Goal: Information Seeking & Learning: Check status

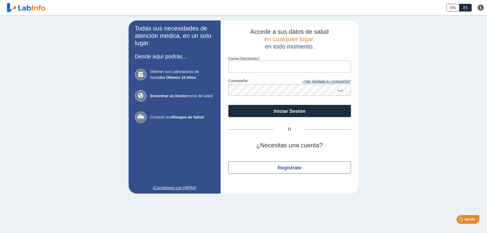
click at [244, 68] on input "Correo Electronico" at bounding box center [289, 67] width 123 height 12
type input "[EMAIL_ADDRESS][DOMAIN_NAME]"
click at [340, 91] on icon at bounding box center [340, 90] width 6 height 10
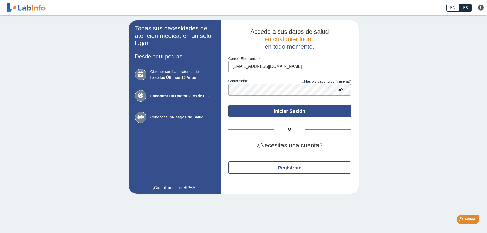
click at [299, 111] on button "Iniciar Sesión" at bounding box center [289, 111] width 123 height 12
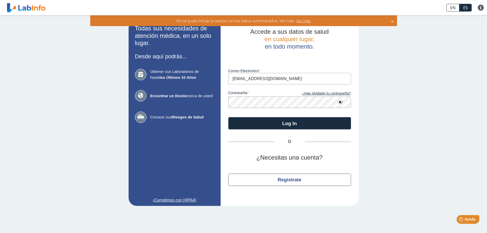
click at [392, 22] on icon at bounding box center [393, 21] width 4 height 6
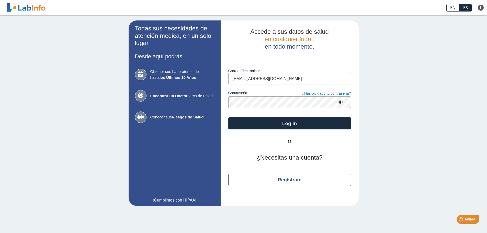
click at [337, 93] on link "¿Has olvidado tu contraseña?" at bounding box center [320, 94] width 61 height 6
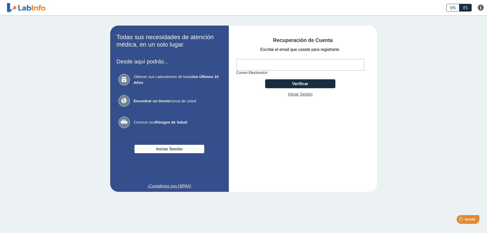
click at [246, 66] on input "Correo Electronico" at bounding box center [301, 65] width 128 height 12
type input "[EMAIL_ADDRESS][DOMAIN_NAME]"
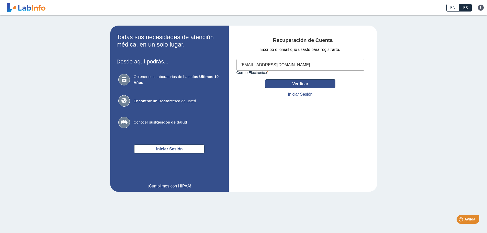
click at [302, 83] on button "Verificar" at bounding box center [300, 83] width 70 height 9
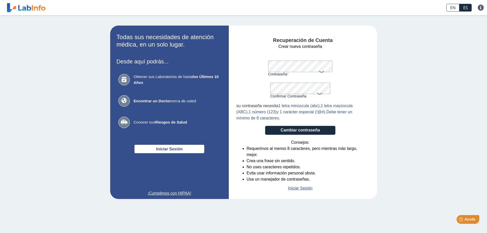
click at [322, 71] on icon at bounding box center [322, 71] width 6 height 10
click at [320, 92] on icon at bounding box center [320, 93] width 6 height 10
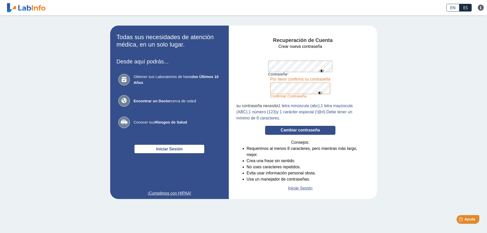
click at [310, 130] on button "Cambiar contraseña" at bounding box center [300, 130] width 70 height 9
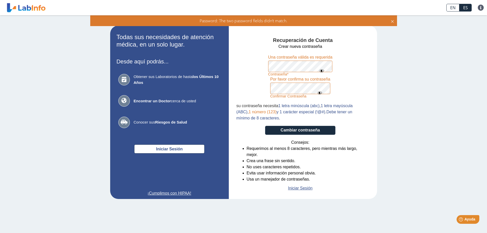
click at [319, 93] on icon at bounding box center [320, 92] width 6 height 9
click at [320, 94] on icon at bounding box center [320, 93] width 6 height 10
click at [268, 85] on form "Crear nueva contraseña Contraseña Una contraseña válida es requerida Confirmar …" at bounding box center [301, 117] width 128 height 148
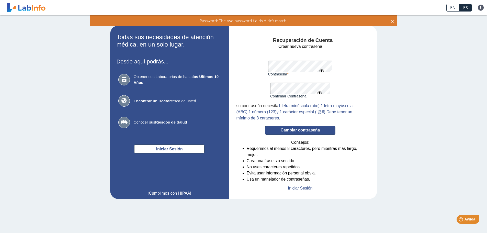
click at [307, 129] on button "Cambiar contraseña" at bounding box center [300, 130] width 70 height 9
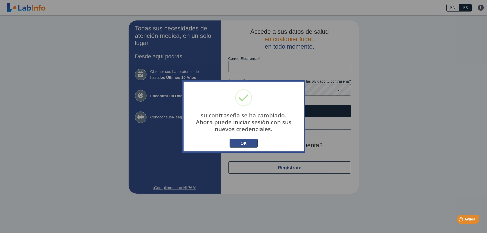
click at [243, 145] on button "OK" at bounding box center [244, 143] width 28 height 9
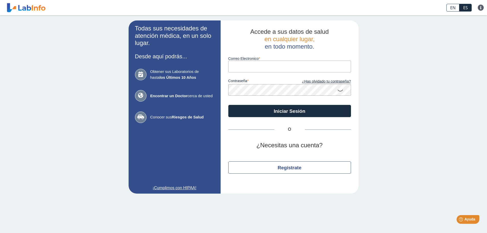
click at [241, 67] on input "Correo Electronico" at bounding box center [289, 67] width 123 height 12
type input "[EMAIL_ADDRESS][DOMAIN_NAME]"
click at [339, 91] on icon at bounding box center [340, 90] width 6 height 10
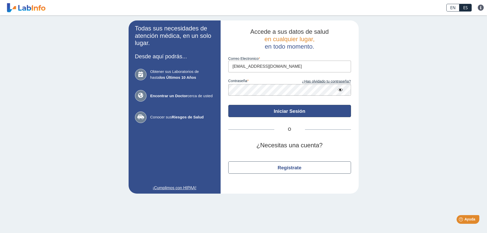
click at [288, 110] on button "Iniciar Sesión" at bounding box center [289, 111] width 123 height 12
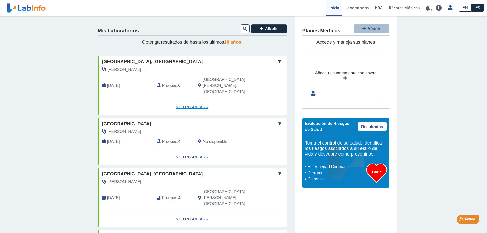
click at [196, 99] on link "Ver Resultado" at bounding box center [192, 107] width 189 height 16
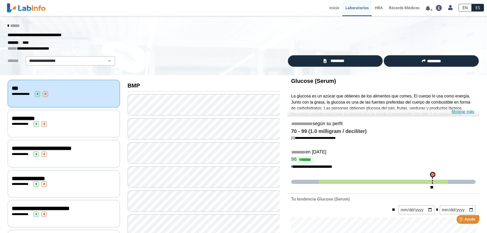
click at [465, 112] on link "Mostrar más" at bounding box center [463, 112] width 23 height 6
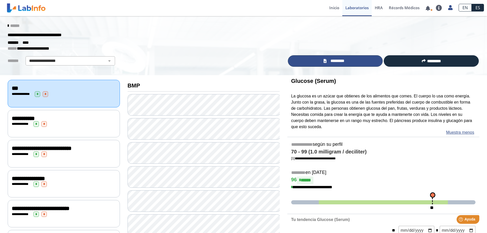
click at [335, 61] on span "*********" at bounding box center [337, 61] width 19 height 6
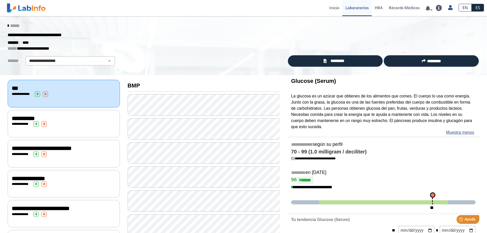
click at [63, 123] on div "**********" at bounding box center [64, 124] width 104 height 6
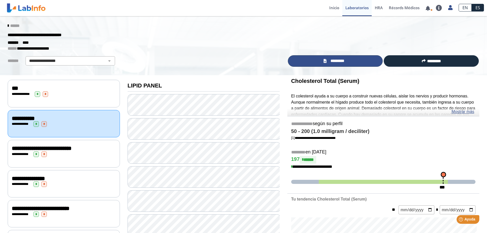
click at [363, 63] on link "*********" at bounding box center [335, 61] width 95 height 12
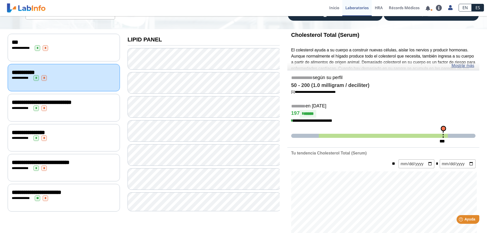
scroll to position [51, 0]
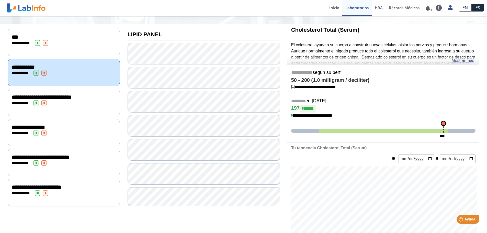
click at [72, 104] on div "**********" at bounding box center [64, 103] width 104 height 6
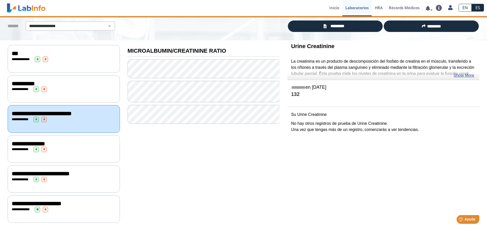
scroll to position [32, 0]
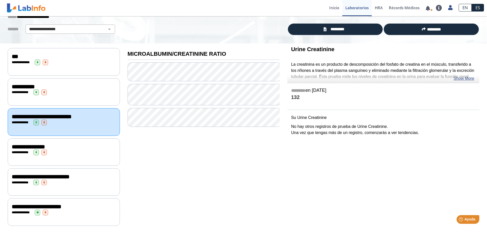
click at [69, 150] on div "**********" at bounding box center [64, 153] width 104 height 6
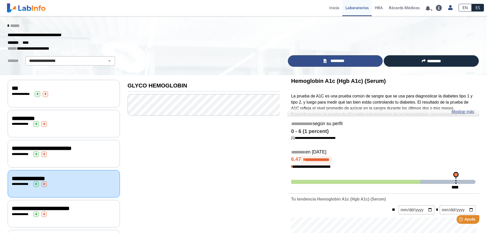
click at [341, 61] on span "*********" at bounding box center [337, 61] width 19 height 6
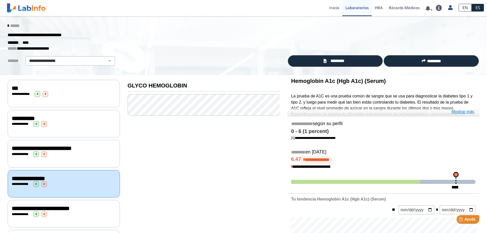
click at [466, 110] on link "Mostrar más" at bounding box center [463, 112] width 23 height 6
